Goal: Check status

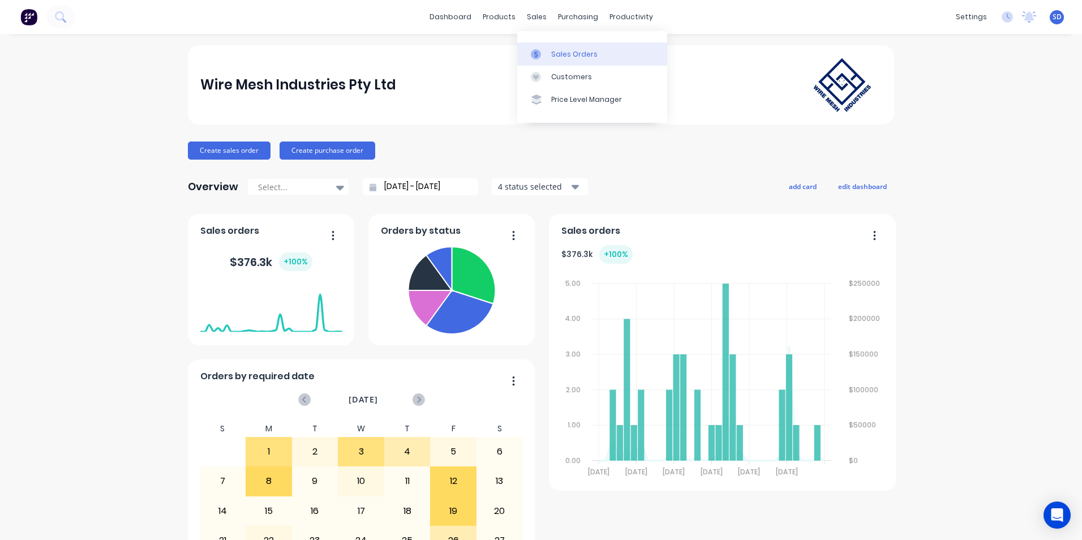
click at [544, 55] on div at bounding box center [539, 54] width 17 height 10
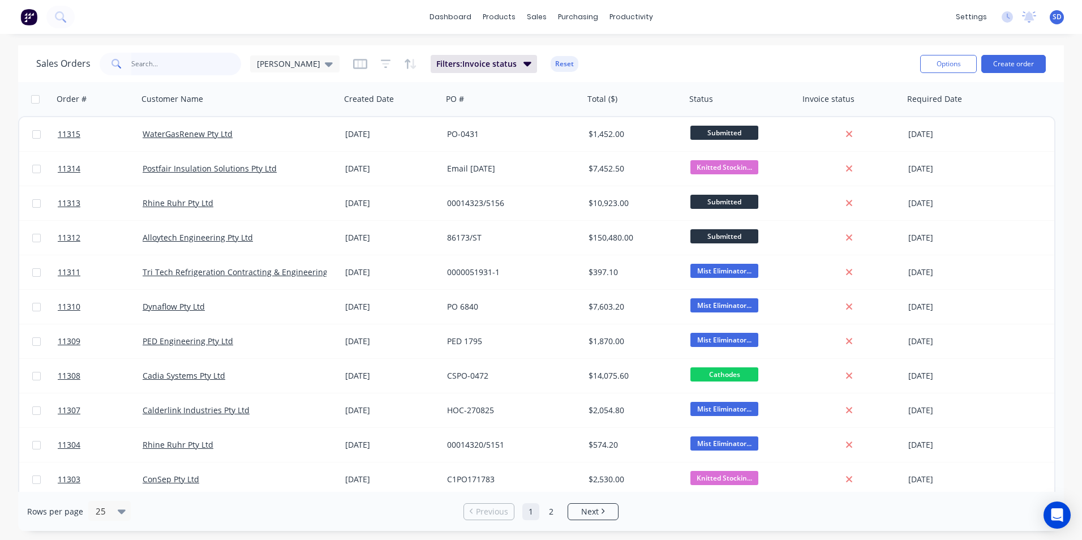
click at [168, 66] on input "text" at bounding box center [186, 64] width 110 height 23
type input "alcoa"
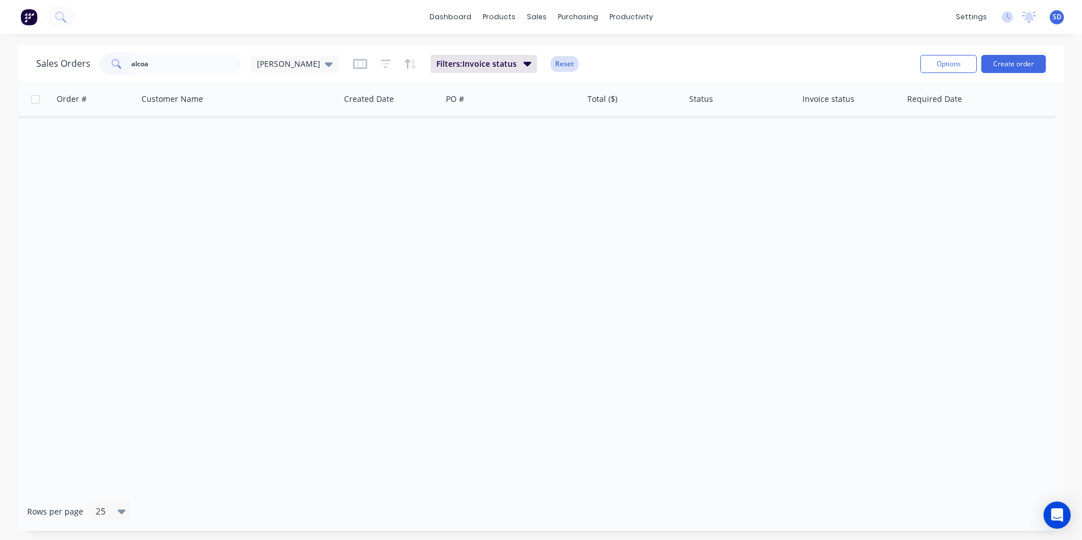
click at [551, 67] on button "Reset" at bounding box center [565, 64] width 28 height 16
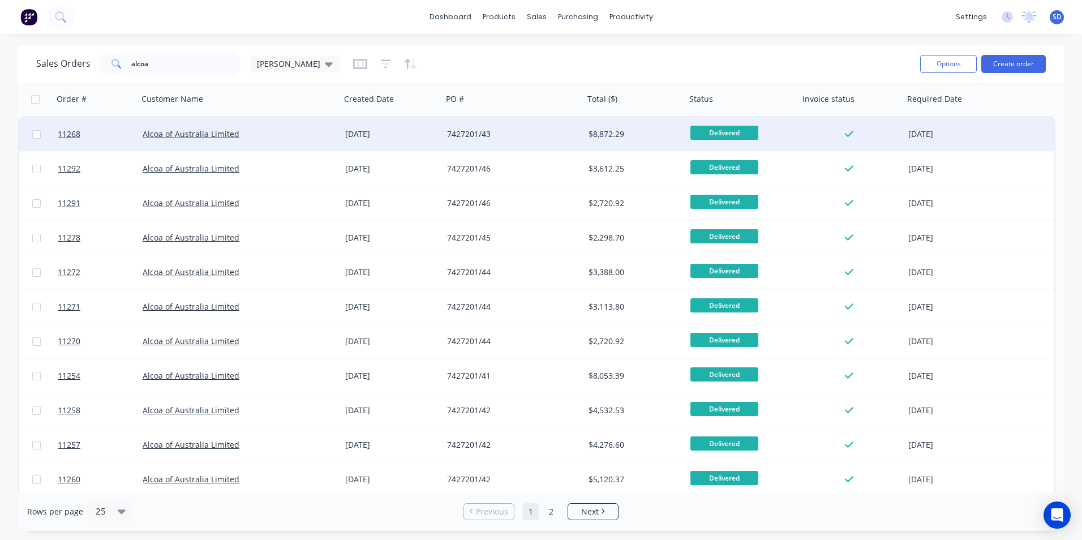
click at [518, 127] on div "7427201/43" at bounding box center [512, 134] width 141 height 34
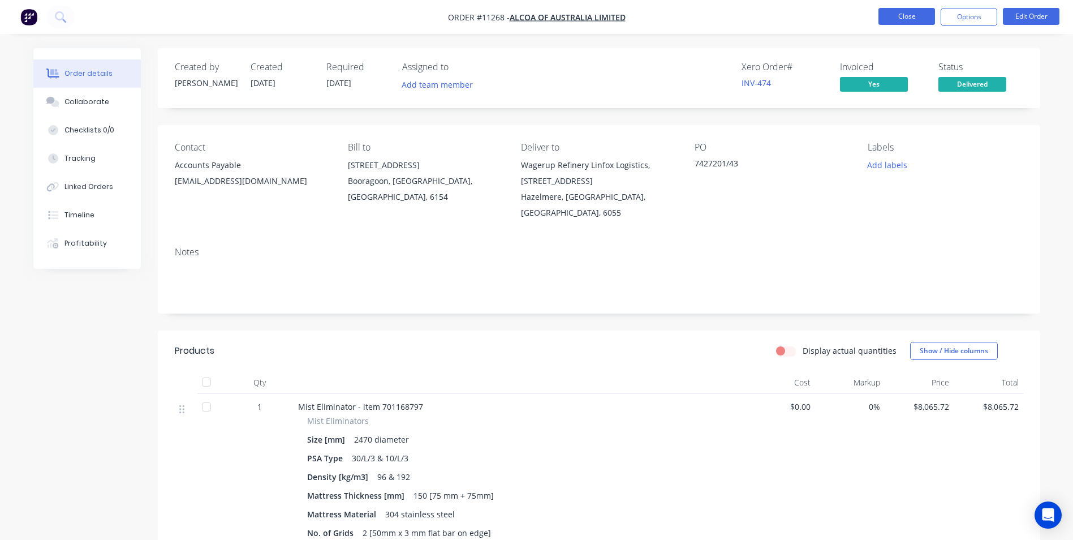
click at [879, 15] on button "Close" at bounding box center [907, 16] width 57 height 17
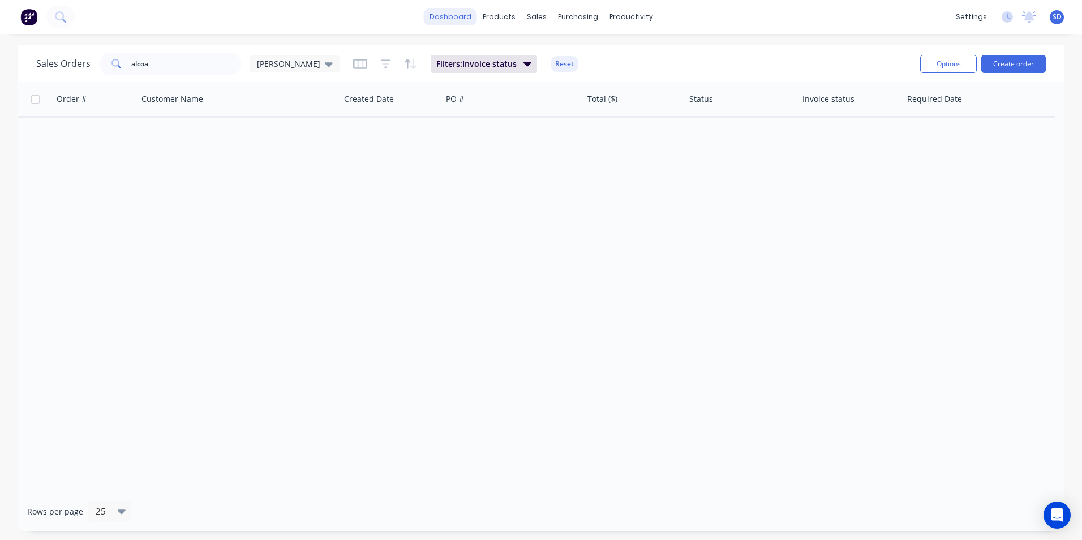
click at [469, 8] on link "dashboard" at bounding box center [450, 16] width 53 height 17
